Goal: Check status: Check status

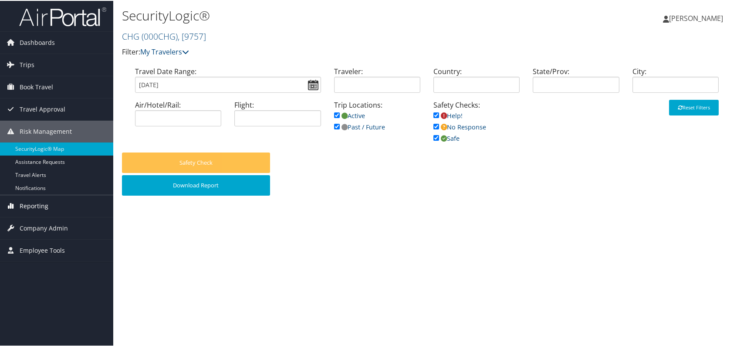
click at [45, 206] on span "Reporting" at bounding box center [34, 205] width 29 height 22
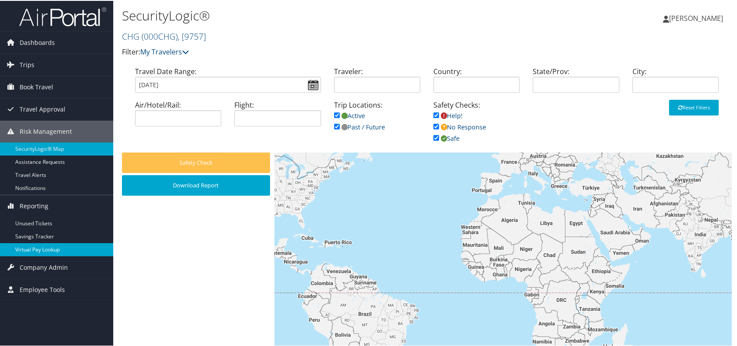
click at [66, 247] on link "Virtual Pay Lookup" at bounding box center [56, 248] width 113 height 13
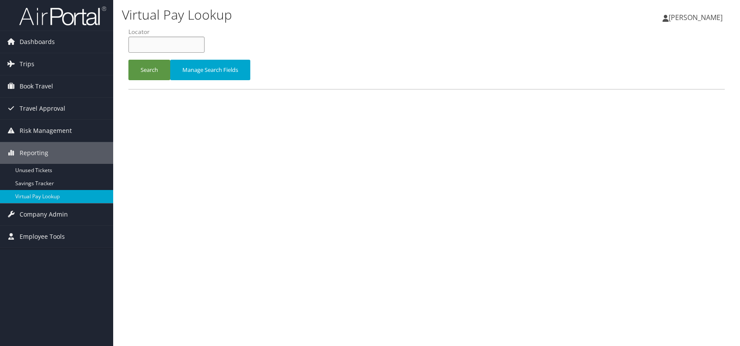
paste input "HUFZVG"
click at [147, 47] on input "HUFZVG" at bounding box center [166, 45] width 76 height 16
type input "HUFZVG"
click at [145, 69] on button "Search" at bounding box center [149, 70] width 42 height 20
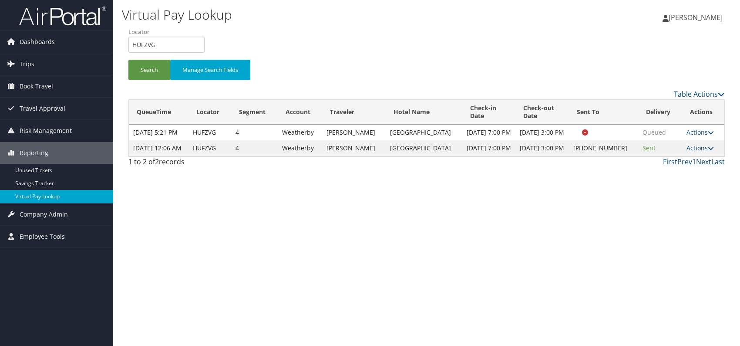
click at [701, 152] on link "Actions" at bounding box center [700, 148] width 27 height 8
click at [661, 183] on link "Logs" at bounding box center [672, 186] width 74 height 15
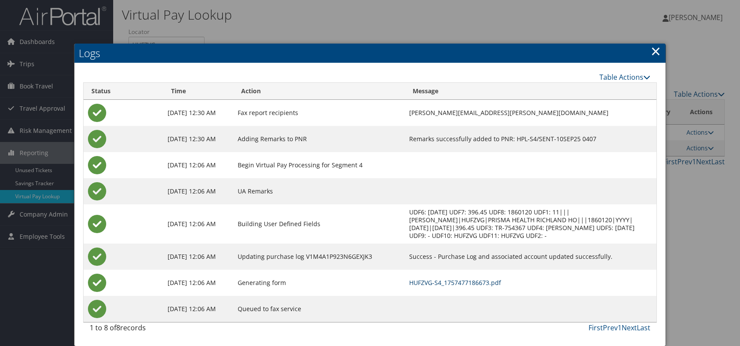
click at [428, 280] on link "HUFZVG-S4_1757477186673.pdf" at bounding box center [455, 282] width 92 height 8
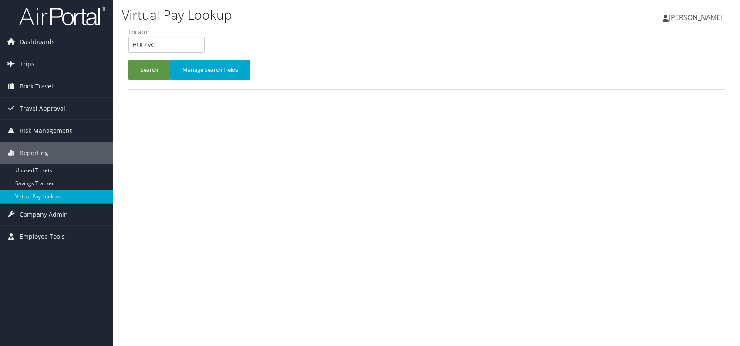
click at [128, 43] on form "QueueTime Locator HUFZVG Segment Account Traveler Hotel Name Check-in Date Chec…" at bounding box center [426, 57] width 596 height 61
click at [148, 42] on input "CDVZQQ" at bounding box center [166, 45] width 76 height 16
click at [147, 44] on input "CDVZQQ" at bounding box center [166, 45] width 76 height 16
type input "CDVZQQ"
click at [143, 68] on button "Search" at bounding box center [149, 70] width 42 height 20
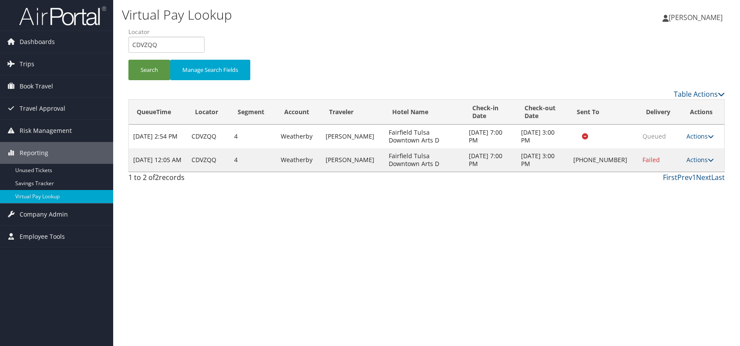
click at [630, 227] on div "Virtual Pay Lookup Romina Kwock Romina Kwock My Settings Travel Agency Contacts…" at bounding box center [426, 173] width 627 height 346
click at [692, 161] on link "Actions" at bounding box center [700, 159] width 27 height 8
click at [659, 198] on link "Delivery Information" at bounding box center [672, 201] width 74 height 15
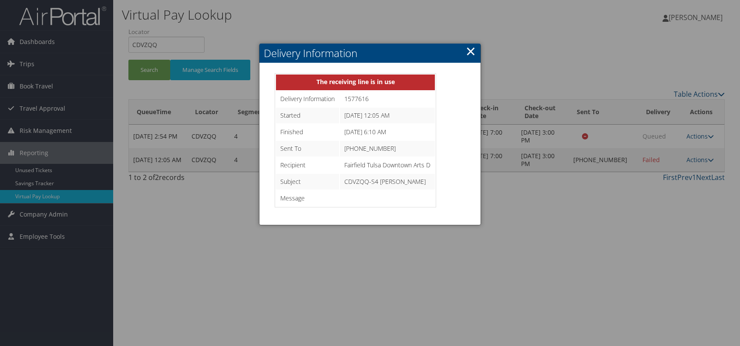
drag, startPoint x: 470, startPoint y: 52, endPoint x: 518, endPoint y: 83, distance: 56.8
click at [471, 52] on link "×" at bounding box center [471, 50] width 10 height 17
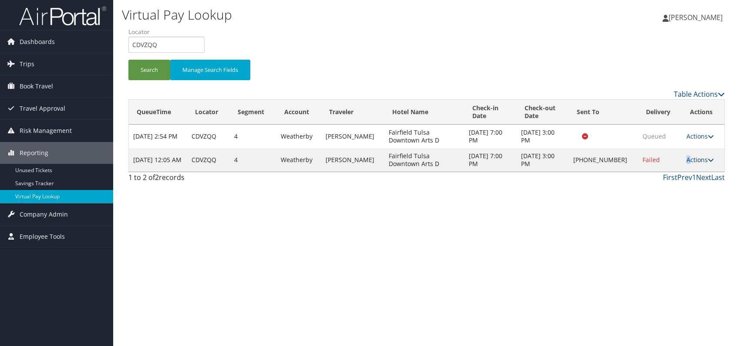
click at [687, 158] on link "Actions" at bounding box center [700, 159] width 27 height 8
click at [658, 188] on link "Logs" at bounding box center [672, 186] width 74 height 15
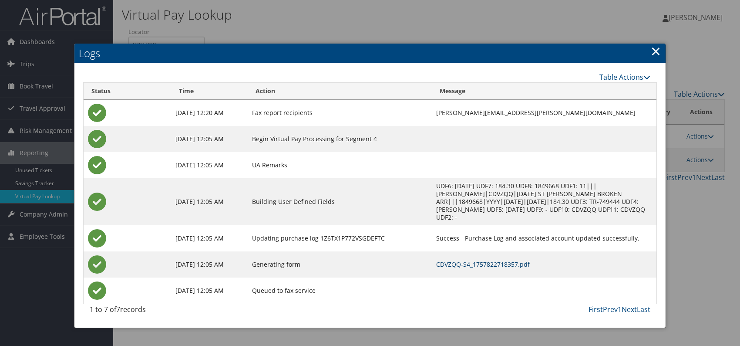
click at [442, 260] on link "CDVZQQ-S4_1757822718357.pdf" at bounding box center [483, 264] width 94 height 8
